Goal: Find specific page/section: Find specific page/section

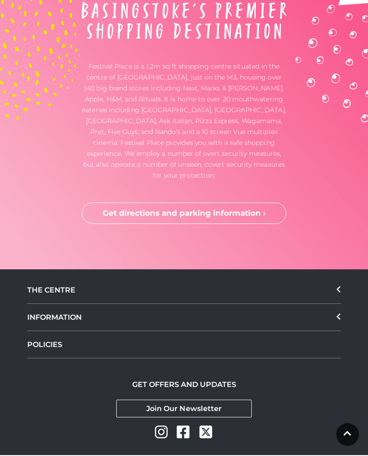
scroll to position [2554, 0]
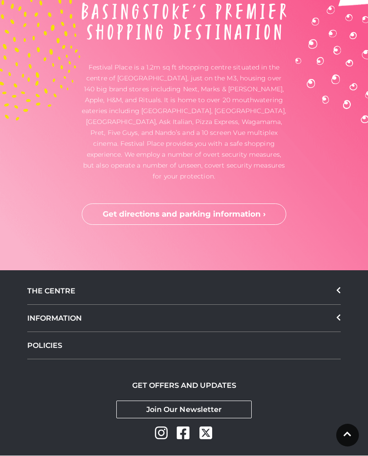
click at [74, 305] on div "INFORMATION" at bounding box center [183, 318] width 313 height 27
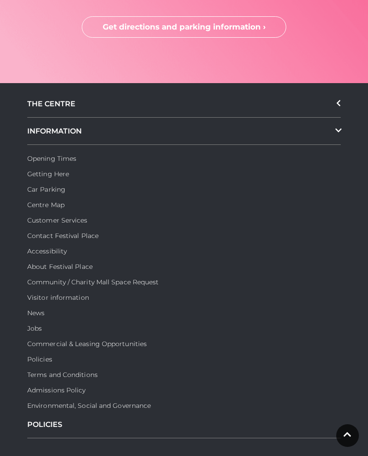
scroll to position [2741, 0]
click at [78, 232] on link "Contact Festival Place" at bounding box center [62, 236] width 71 height 8
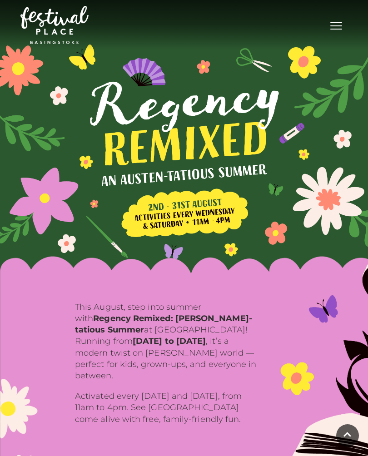
scroll to position [2757, 0]
